Goal: Information Seeking & Learning: Learn about a topic

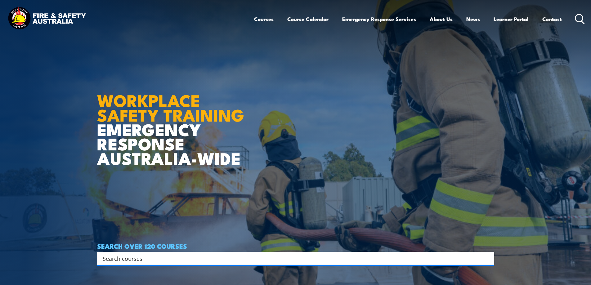
click at [173, 259] on input "Search input" at bounding box center [292, 258] width 378 height 9
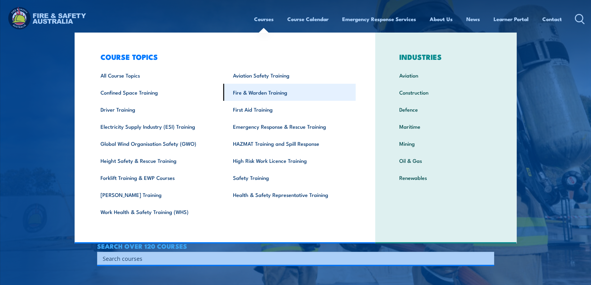
click at [267, 93] on link "Fire & Warden Training" at bounding box center [289, 92] width 132 height 17
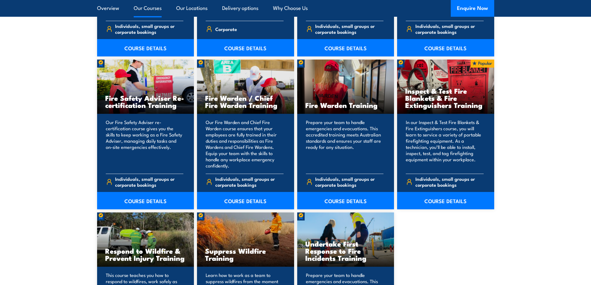
scroll to position [744, 0]
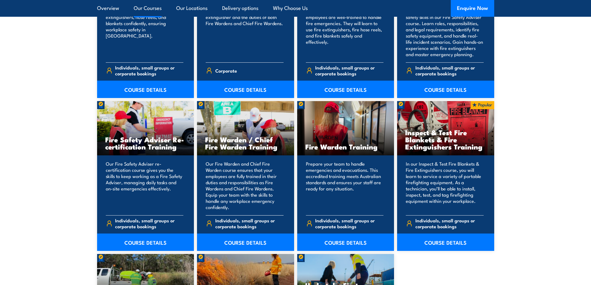
click at [234, 133] on div "Fire Warden / Chief Fire Warden Training" at bounding box center [245, 128] width 97 height 54
click at [341, 132] on div "Fire Warden Training" at bounding box center [345, 128] width 97 height 54
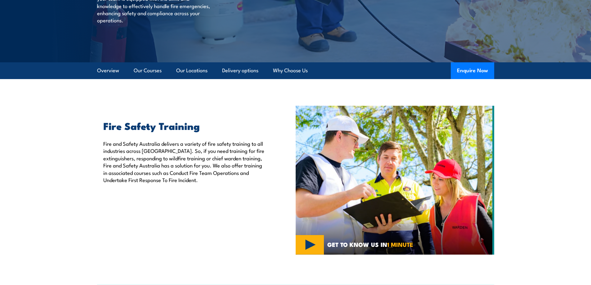
scroll to position [62, 0]
